Goal: Transaction & Acquisition: Subscribe to service/newsletter

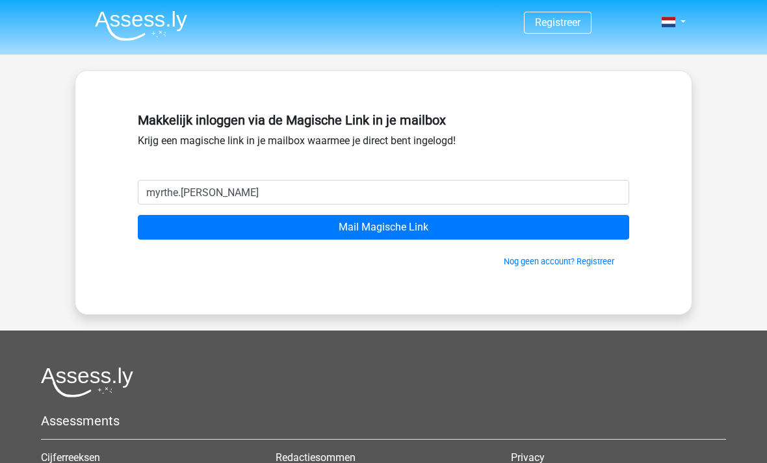
scroll to position [12, 0]
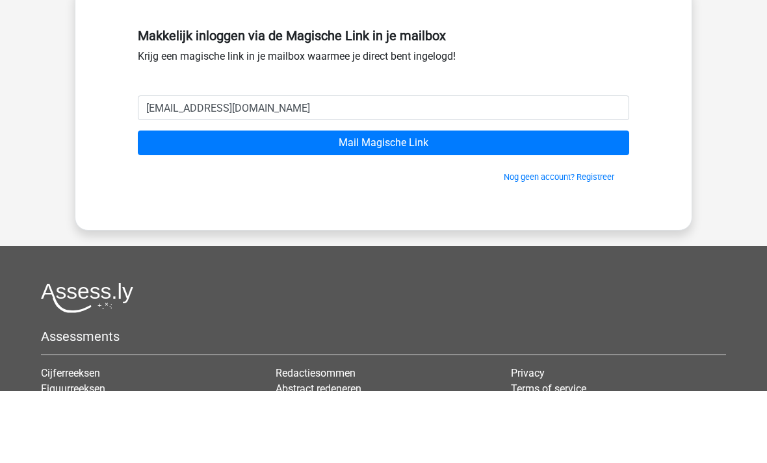
type input "myrthe.bonnema98@gmail.com"
click at [519, 203] on input "Mail Magische Link" at bounding box center [383, 215] width 491 height 25
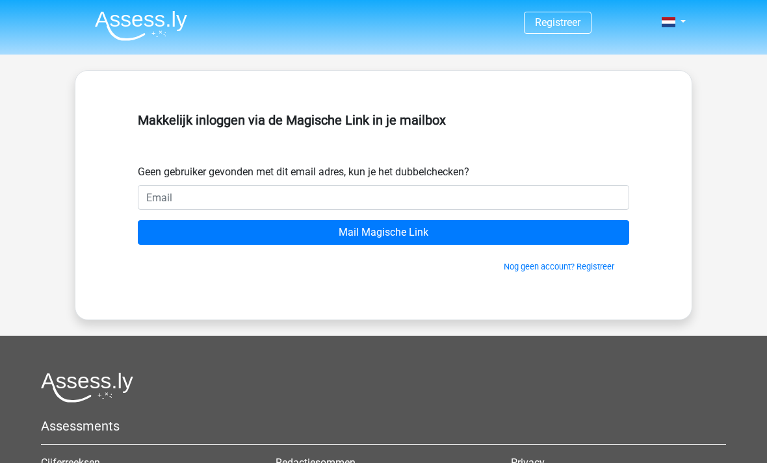
click at [430, 209] on input "email" at bounding box center [383, 197] width 491 height 25
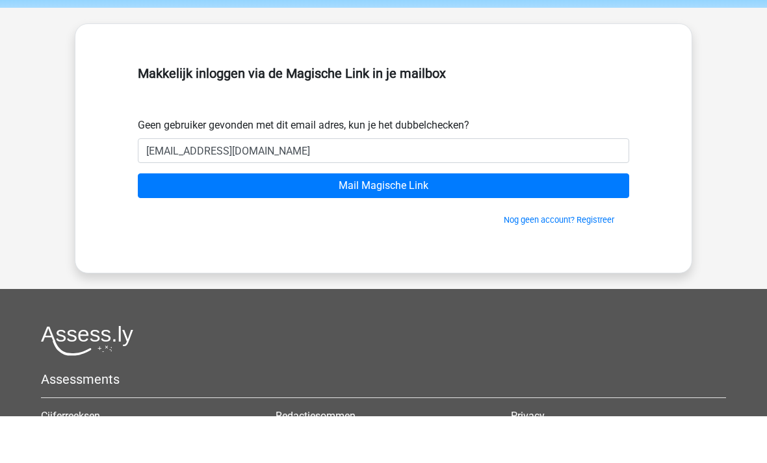
type input "[EMAIL_ADDRESS][DOMAIN_NAME]"
click at [482, 220] on input "Mail Magische Link" at bounding box center [383, 232] width 491 height 25
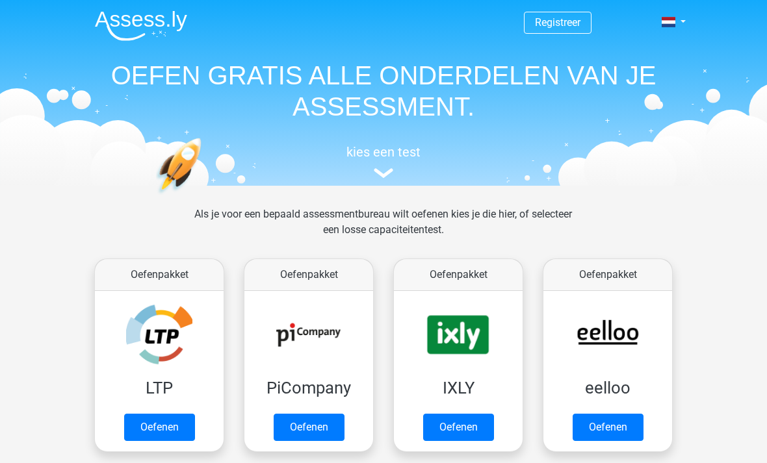
click at [681, 30] on link at bounding box center [670, 22] width 26 height 16
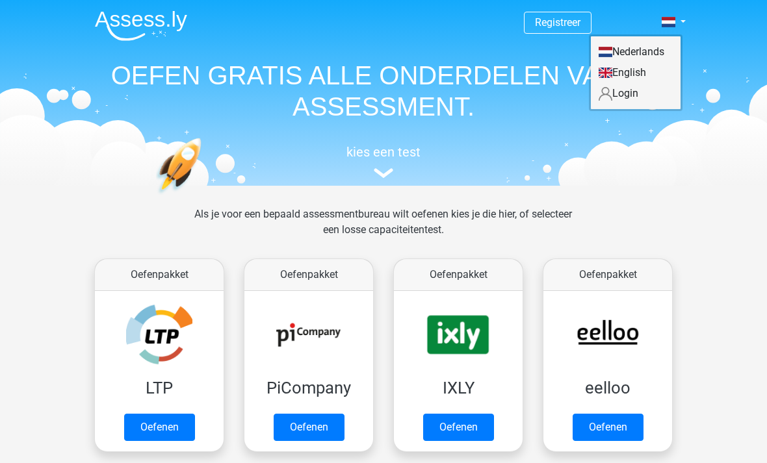
click at [630, 98] on link "Login" at bounding box center [636, 93] width 90 height 21
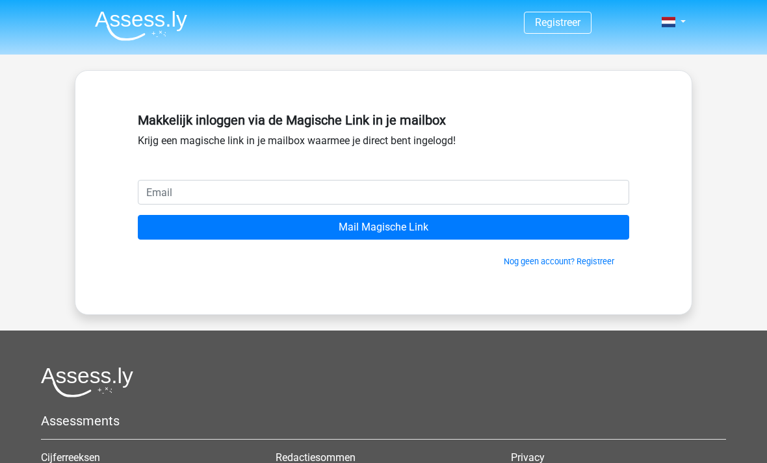
click at [523, 198] on input "email" at bounding box center [383, 192] width 491 height 25
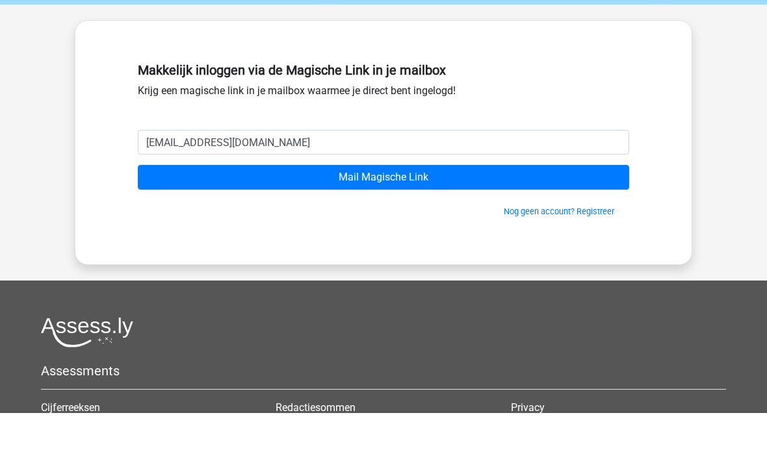
type input "[EMAIL_ADDRESS][DOMAIN_NAME]"
click at [439, 215] on input "Mail Magische Link" at bounding box center [383, 227] width 491 height 25
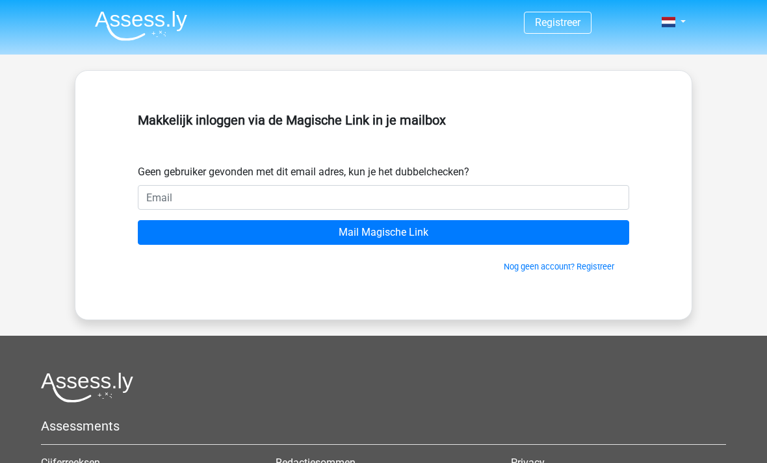
click at [573, 197] on input "email" at bounding box center [383, 197] width 491 height 25
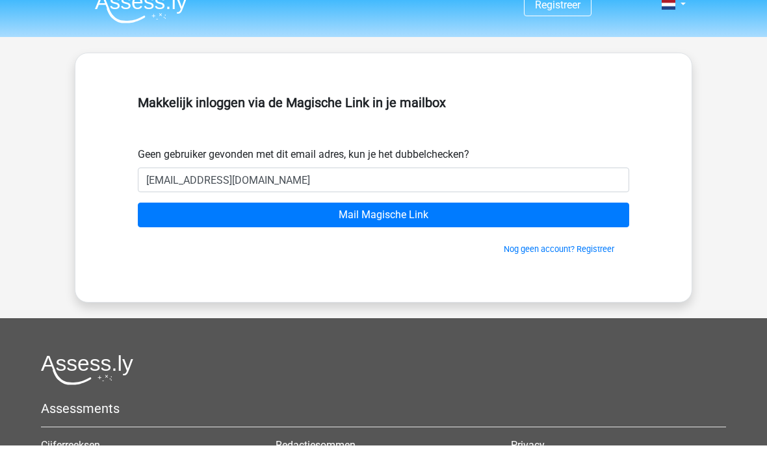
type input "myrthe.bonnema98@gmail.com"
click at [703, 157] on div "Registreer" at bounding box center [383, 339] width 767 height 679
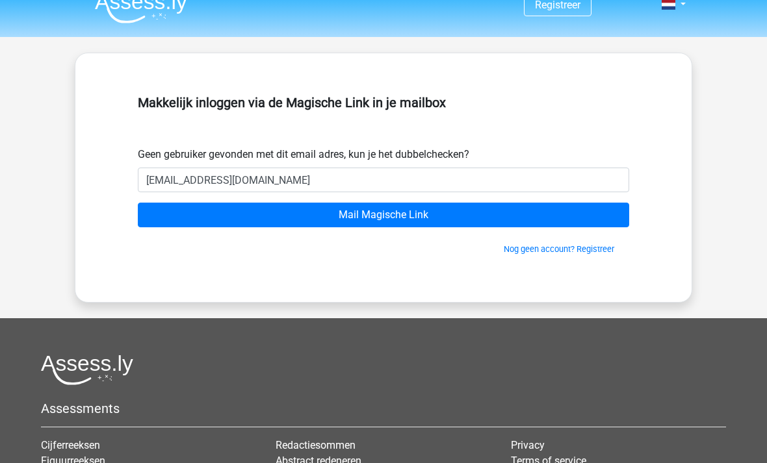
click at [588, 220] on input "Mail Magische Link" at bounding box center [383, 215] width 491 height 25
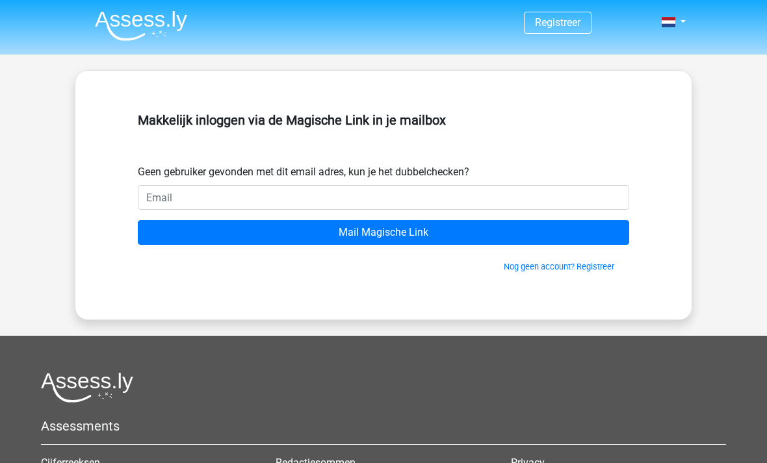
click at [683, 17] on link at bounding box center [670, 22] width 26 height 16
click at [627, 59] on link "Login" at bounding box center [636, 52] width 90 height 21
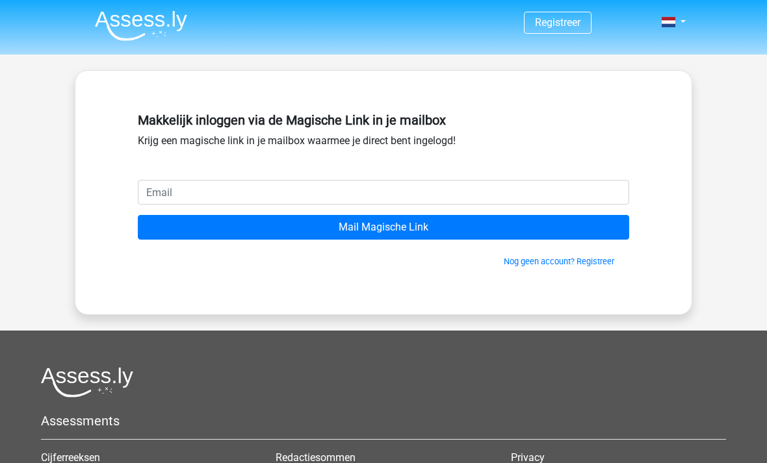
click at [580, 259] on link "Nog geen account? Registreer" at bounding box center [559, 262] width 111 height 10
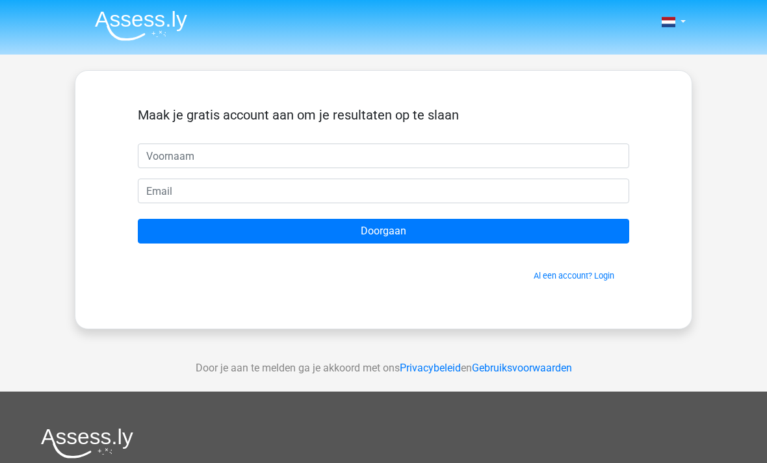
click at [592, 281] on link "Al een account? Login" at bounding box center [574, 276] width 81 height 10
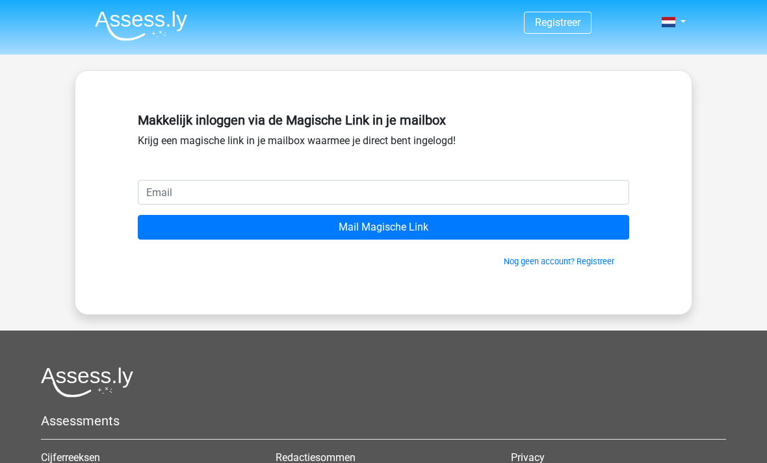
click at [158, 186] on input "email" at bounding box center [383, 192] width 491 height 25
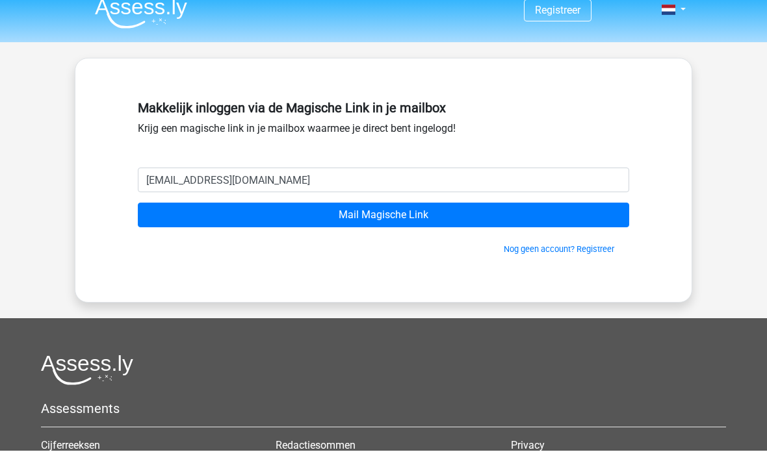
type input "[EMAIL_ADDRESS][DOMAIN_NAME]"
click at [732, 161] on div "Registreer" at bounding box center [383, 337] width 767 height 674
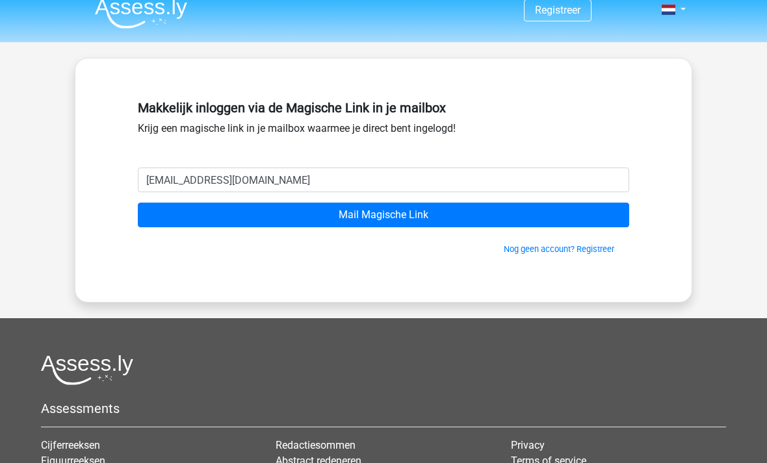
click at [567, 218] on input "Mail Magische Link" at bounding box center [383, 215] width 491 height 25
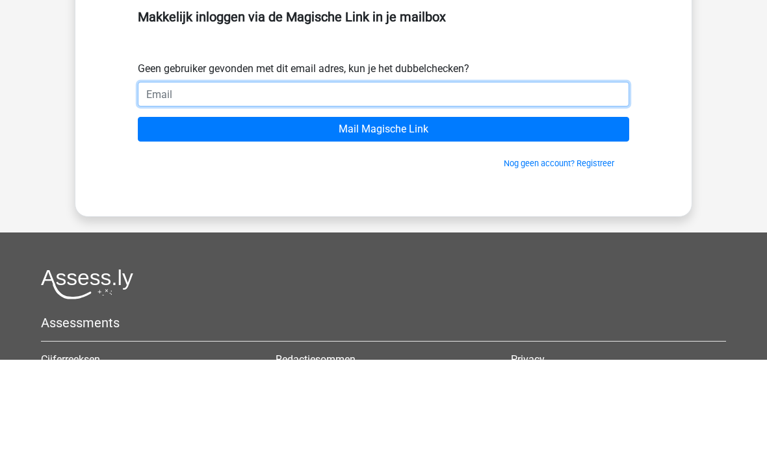
scroll to position [103, 0]
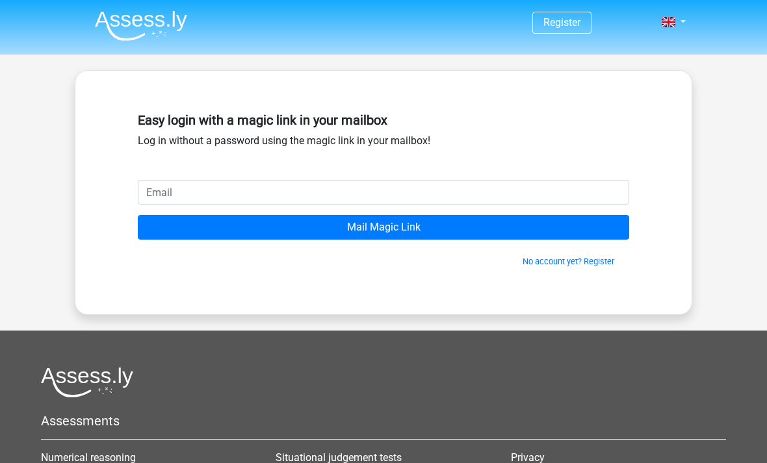
scroll to position [10, 0]
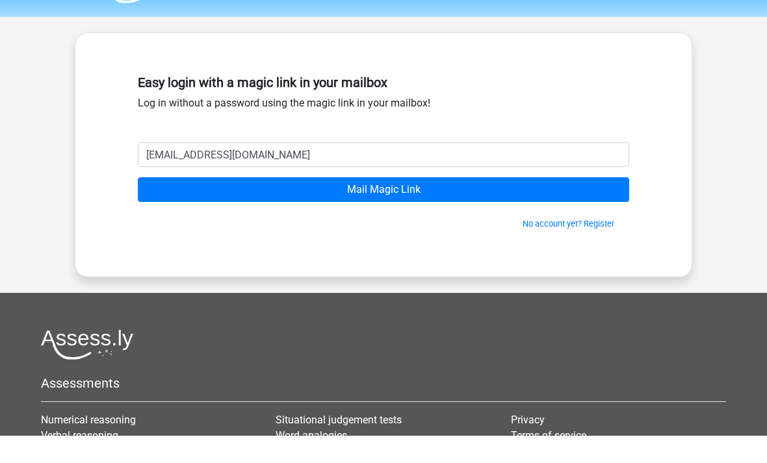
type input "[EMAIL_ADDRESS][DOMAIN_NAME]"
click at [484, 207] on input "Mail Magic Link" at bounding box center [383, 217] width 491 height 25
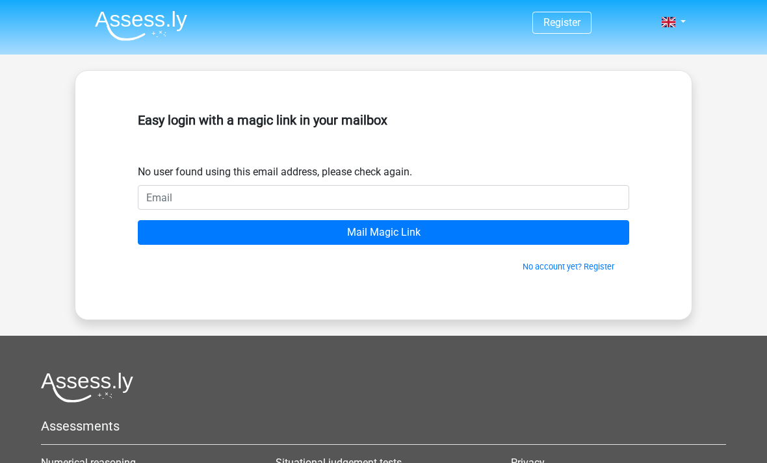
click at [530, 231] on input "Mail Magic Link" at bounding box center [383, 232] width 491 height 25
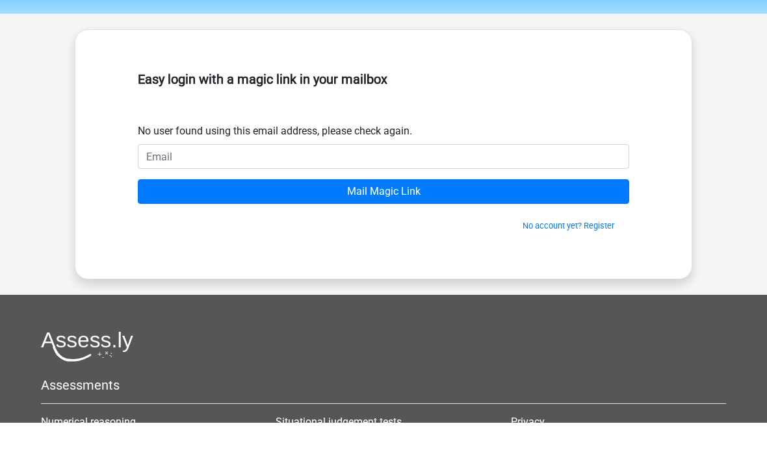
click at [473, 220] on input "Mail Magic Link" at bounding box center [383, 232] width 491 height 25
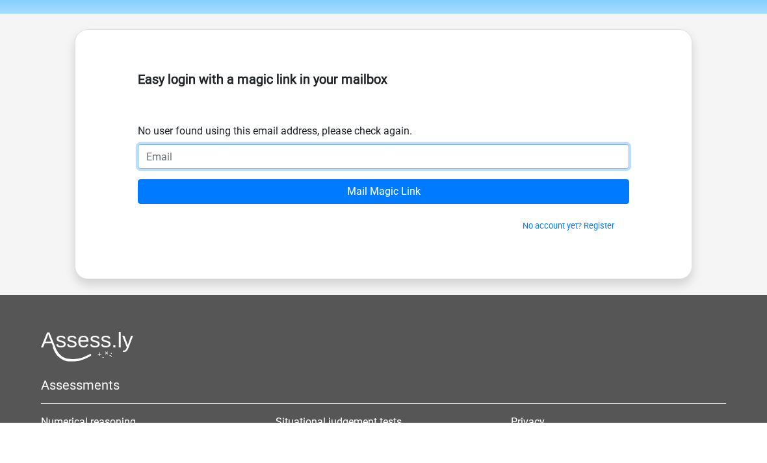
click at [469, 185] on input "email" at bounding box center [383, 197] width 491 height 25
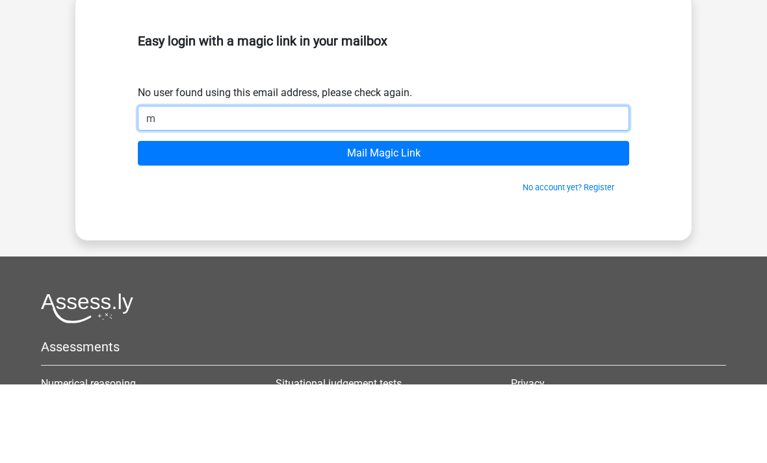
type input "m"
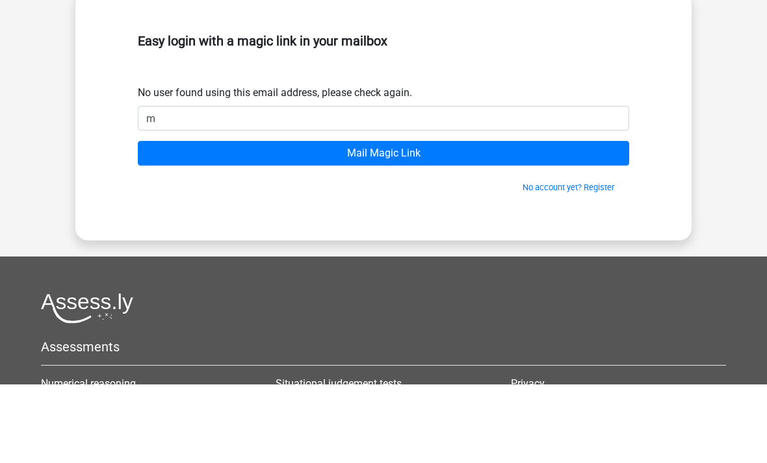
click at [574, 262] on link "No account yet? Register" at bounding box center [569, 267] width 92 height 10
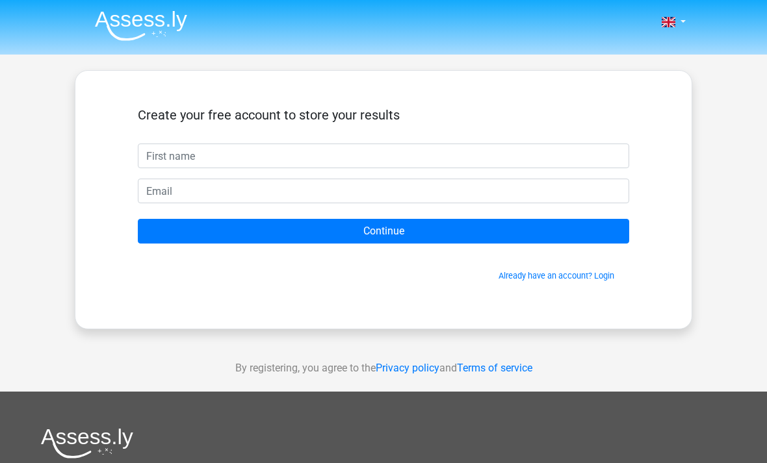
click at [577, 168] on input "text" at bounding box center [383, 156] width 491 height 25
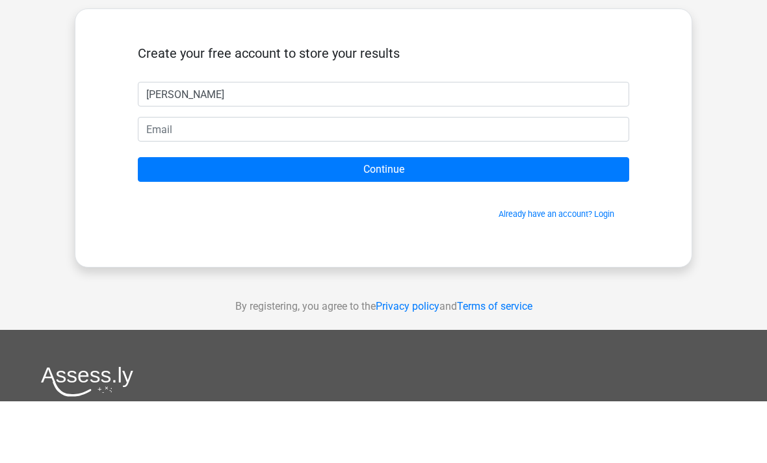
type input "Myrthe Bonnema"
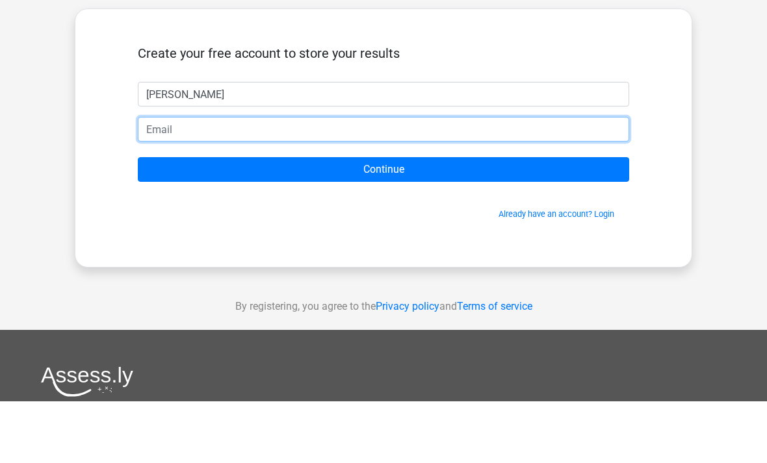
click at [480, 179] on input "email" at bounding box center [383, 191] width 491 height 25
type input "[EMAIL_ADDRESS][DOMAIN_NAME]"
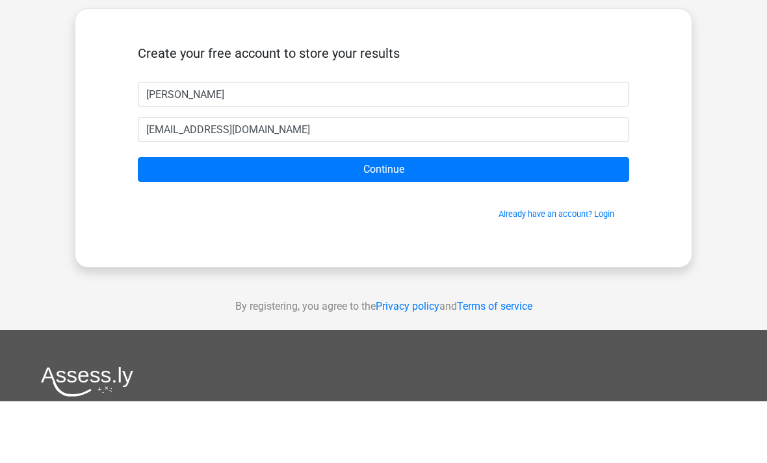
click at [515, 219] on input "Continue" at bounding box center [383, 231] width 491 height 25
